Goal: Information Seeking & Learning: Learn about a topic

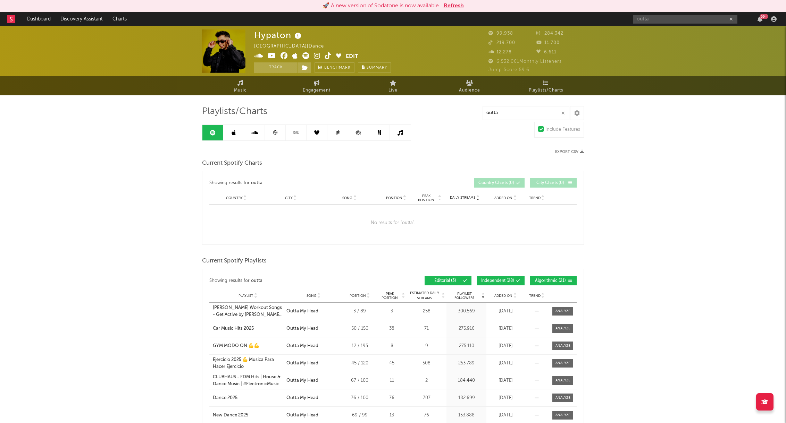
drag, startPoint x: 451, startPoint y: 10, endPoint x: 455, endPoint y: 5, distance: 6.1
click at [451, 9] on button "Refresh" at bounding box center [454, 6] width 20 height 8
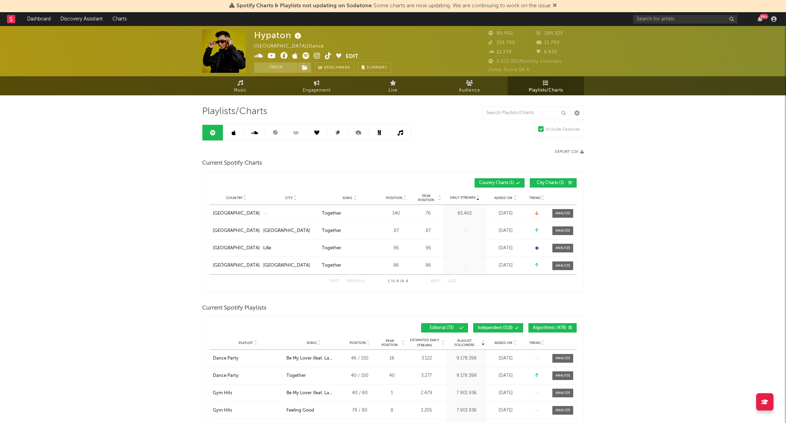
click at [532, 87] on span "Playlists/Charts" at bounding box center [546, 90] width 34 height 8
click at [507, 110] on input "text" at bounding box center [525, 113] width 87 height 14
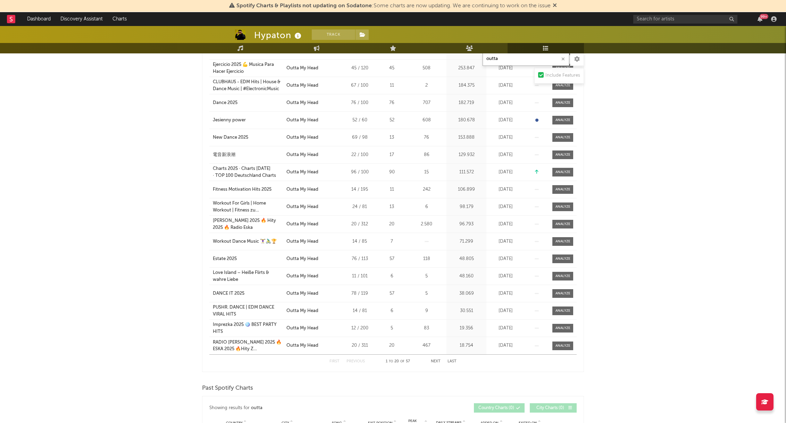
scroll to position [33, 0]
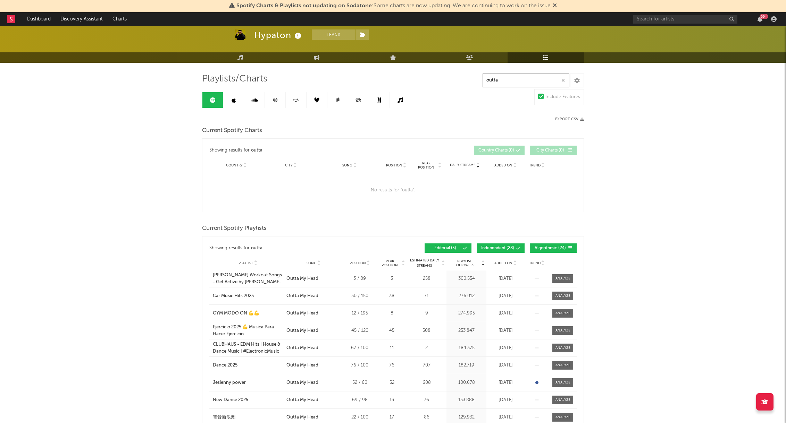
type input "outta"
click at [558, 6] on div "Spotify Charts & Playlists not updating on Sodatone : Some charts are now updat…" at bounding box center [393, 6] width 786 height 12
click at [557, 5] on icon at bounding box center [555, 5] width 4 height 6
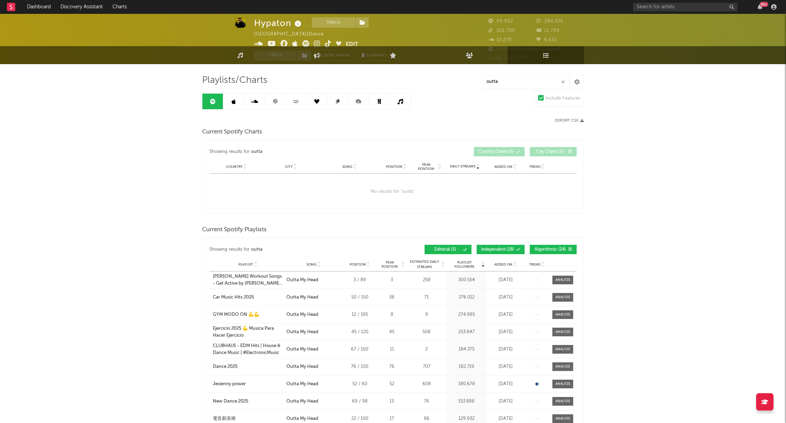
scroll to position [0, 0]
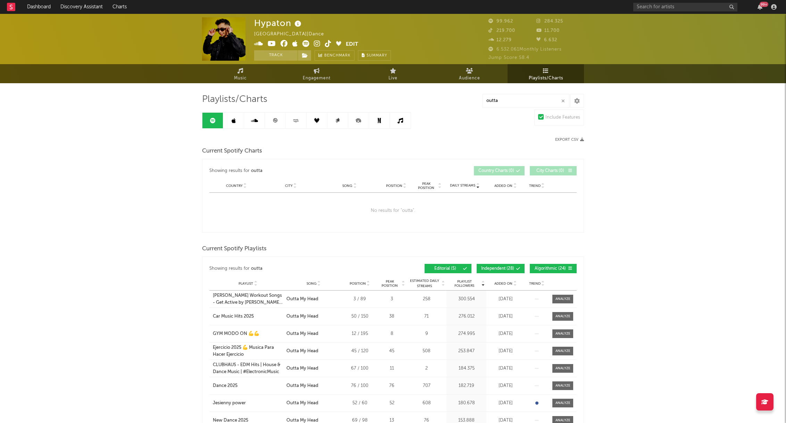
click at [271, 120] on link at bounding box center [275, 121] width 21 height 16
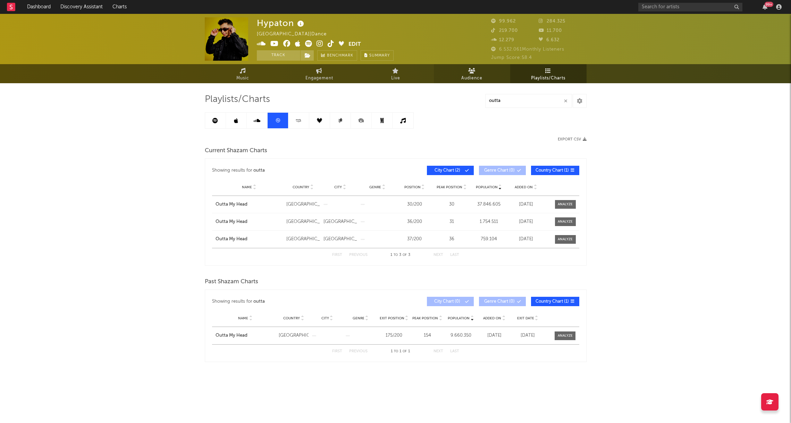
click at [467, 75] on span "Audience" at bounding box center [471, 78] width 21 height 8
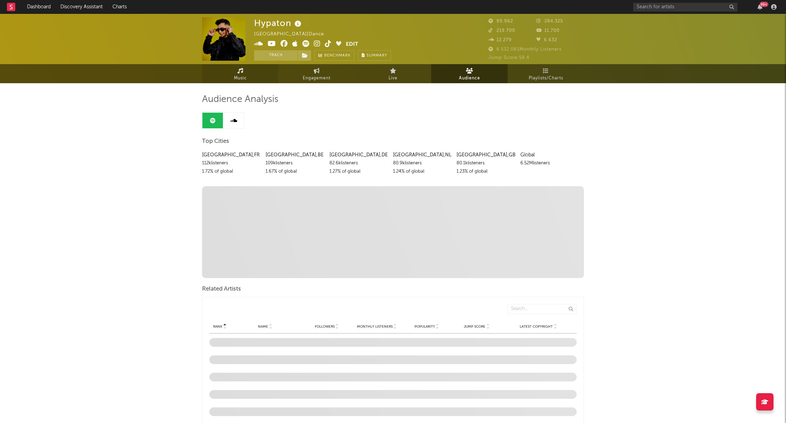
click at [239, 75] on span "Music" at bounding box center [240, 78] width 13 height 8
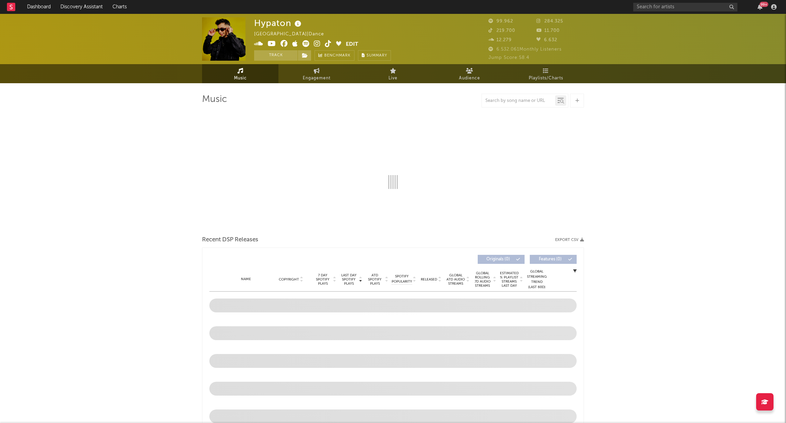
select select "6m"
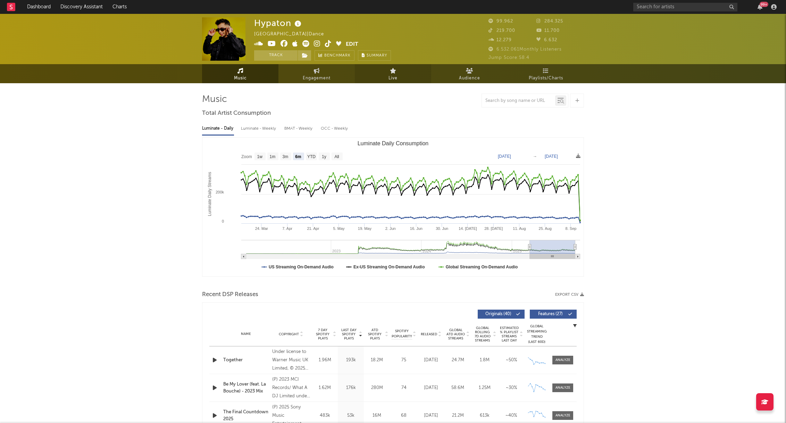
click at [398, 75] on link "Live" at bounding box center [393, 73] width 76 height 19
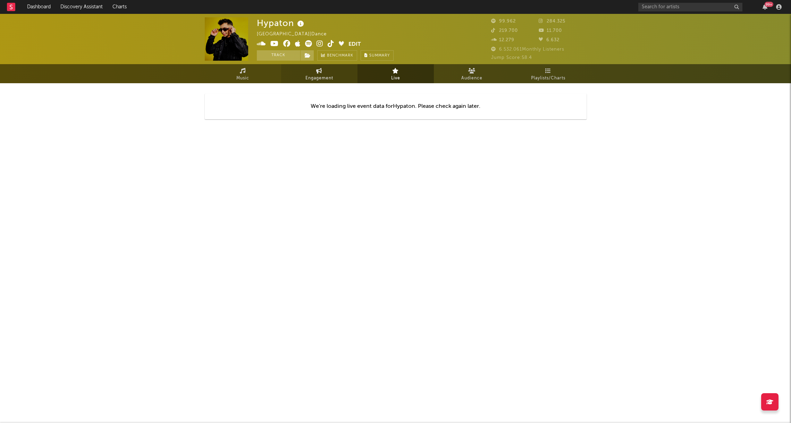
click at [336, 77] on link "Engagement" at bounding box center [319, 73] width 76 height 19
select select "1w"
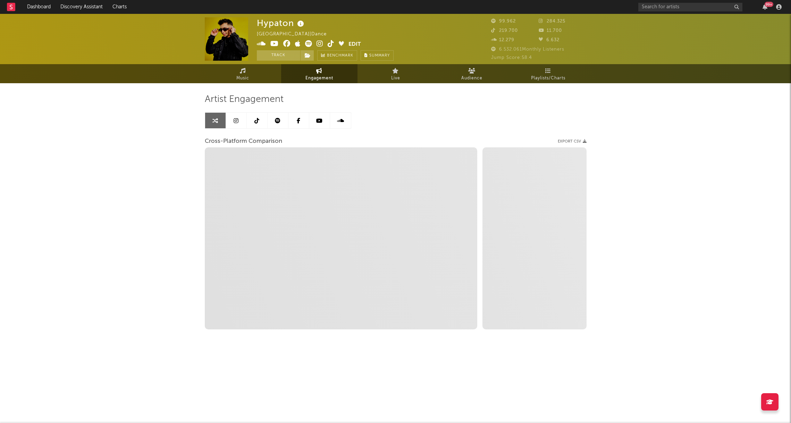
click at [241, 122] on link at bounding box center [236, 121] width 21 height 16
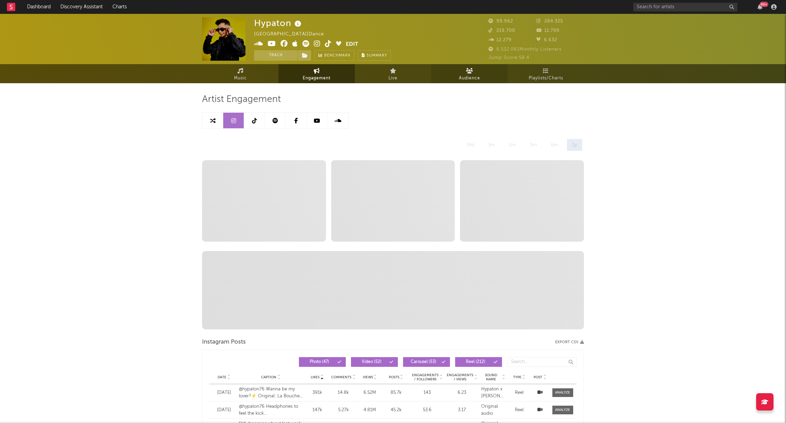
select select "6m"
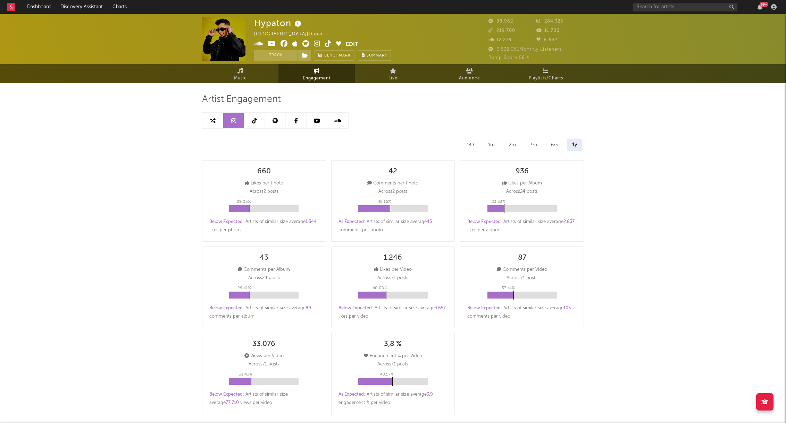
click at [255, 121] on icon at bounding box center [254, 121] width 5 height 6
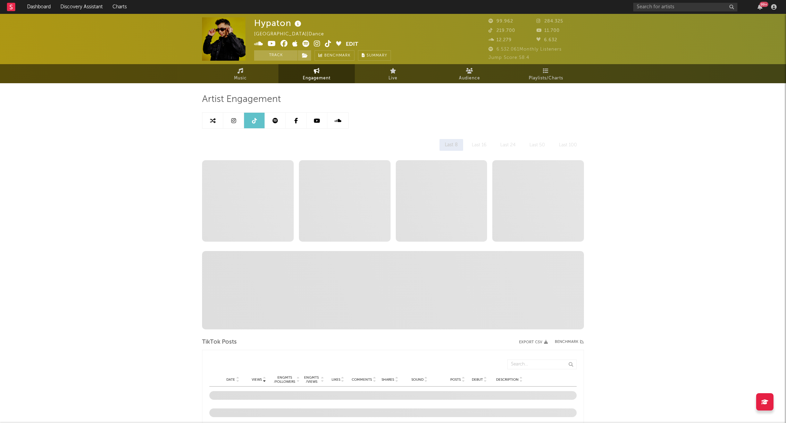
select select "6m"
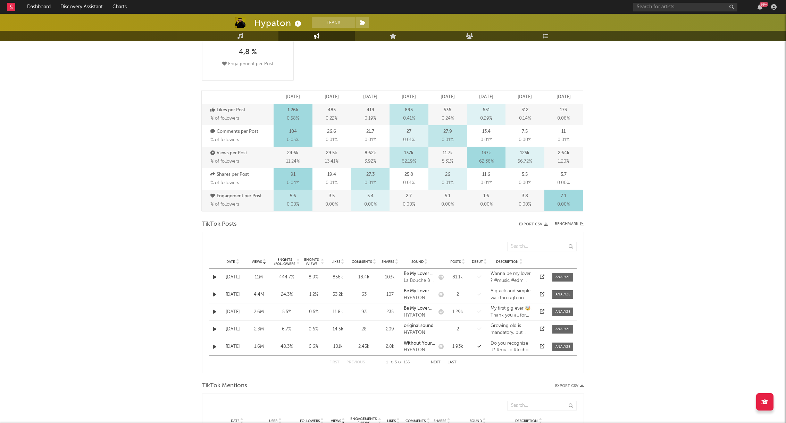
scroll to position [194, 0]
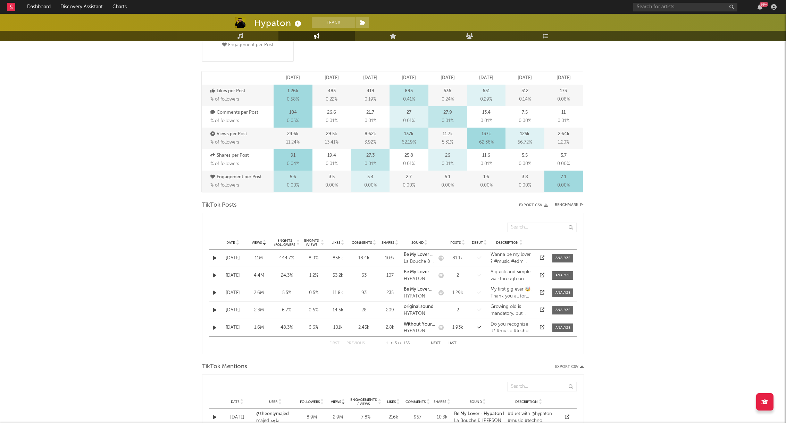
click at [237, 243] on icon at bounding box center [237, 244] width 3 height 3
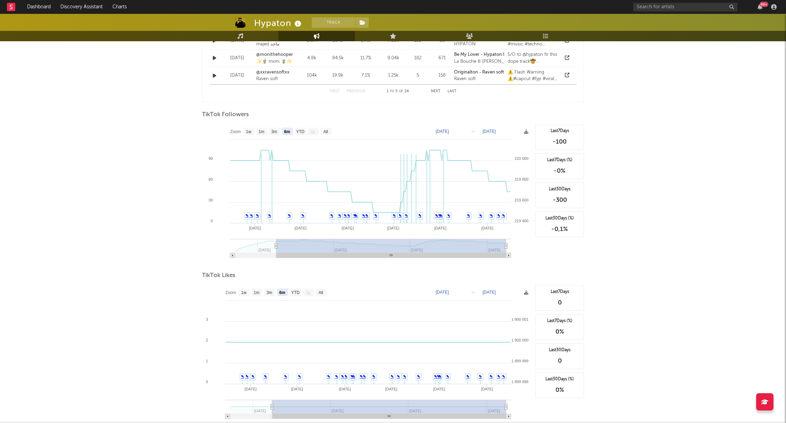
scroll to position [649, 0]
